Goal: Transaction & Acquisition: Purchase product/service

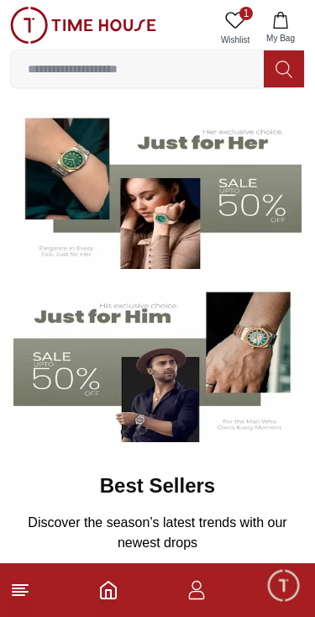
scroll to position [123, 0]
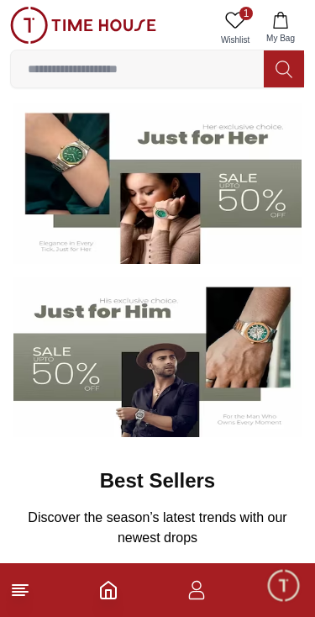
click at [49, 363] on img at bounding box center [157, 357] width 288 height 161
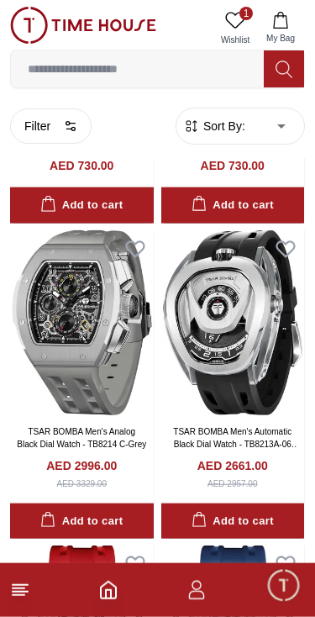
scroll to position [269, 0]
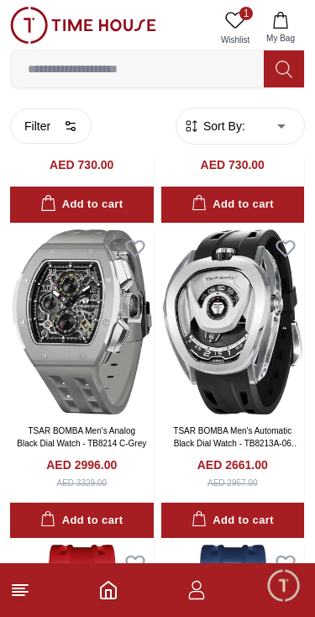
click at [40, 124] on button "Filter" at bounding box center [51, 125] width 82 height 35
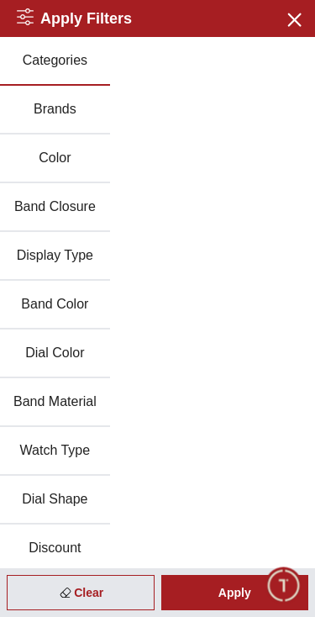
click at [293, 23] on icon "button" at bounding box center [293, 18] width 21 height 21
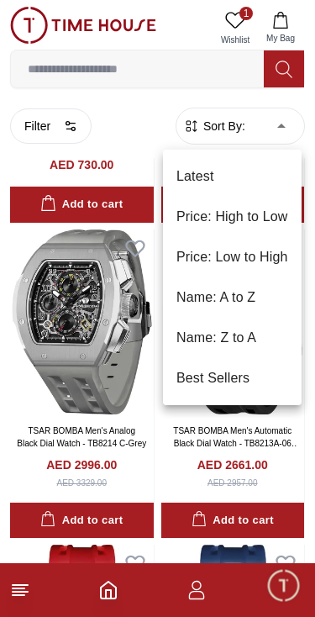
click at [260, 264] on li "Price: Low to High" at bounding box center [232, 257] width 139 height 40
type input "*"
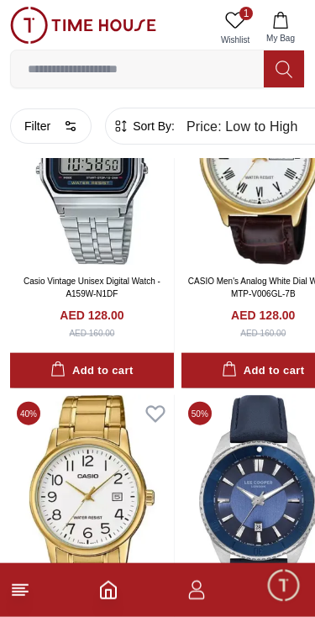
scroll to position [25787, 0]
